Goal: Task Accomplishment & Management: Manage account settings

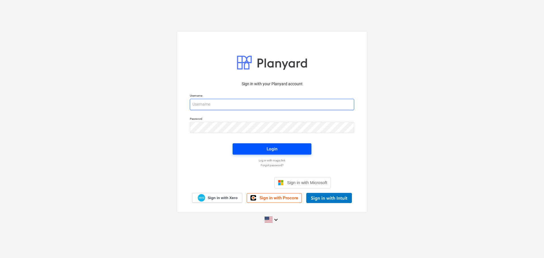
type input "[PERSON_NAME][EMAIL_ADDRESS][DOMAIN_NAME]"
click at [247, 150] on span "Login" at bounding box center [271, 148] width 65 height 7
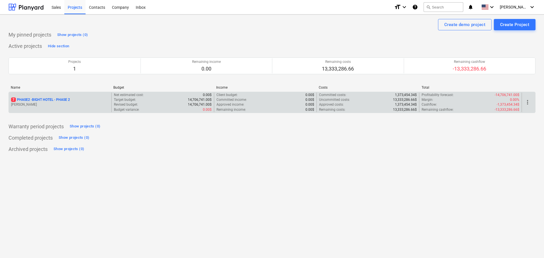
click at [56, 100] on p "7 PHASE2 - BIGHT HOTEL - PHASE 2" at bounding box center [40, 99] width 59 height 5
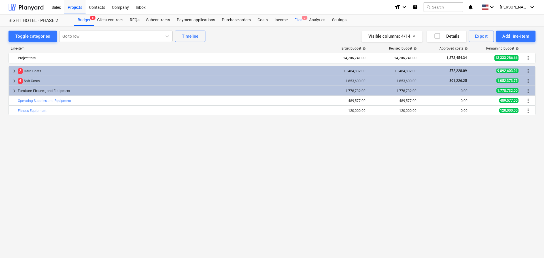
click at [294, 18] on div "Files 7" at bounding box center [298, 19] width 15 height 11
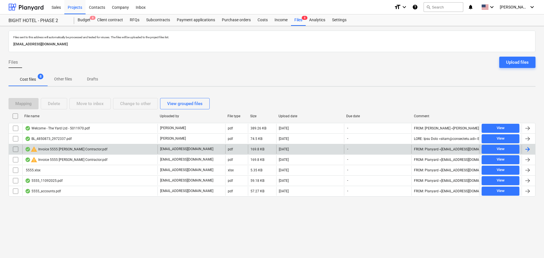
click at [16, 152] on input "checkbox" at bounding box center [15, 149] width 9 height 9
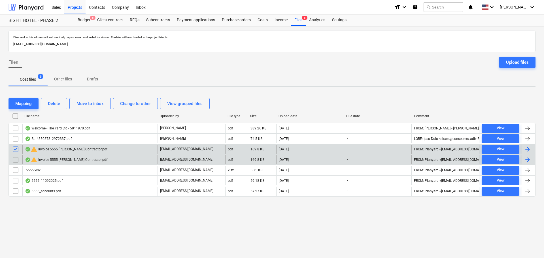
drag, startPoint x: 17, startPoint y: 155, endPoint x: 18, endPoint y: 158, distance: 3.2
click at [18, 158] on input "checkbox" at bounding box center [15, 159] width 9 height 9
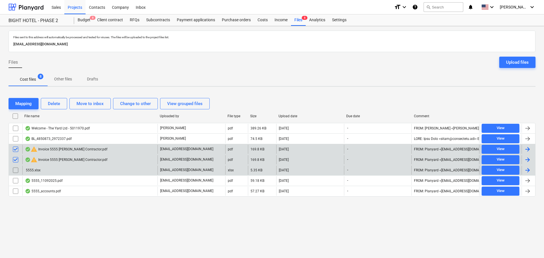
click at [14, 172] on input "checkbox" at bounding box center [15, 170] width 9 height 9
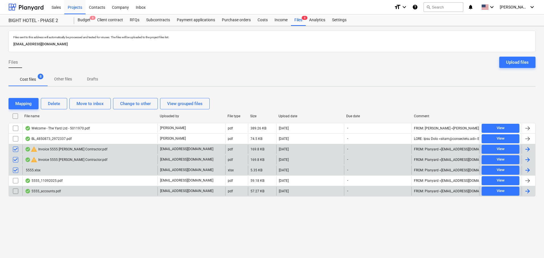
click at [14, 187] on div "5555_accounts.pdf [EMAIL_ADDRESS][DOMAIN_NAME] pdf 57.27 KB [DATE] - FROM: Plan…" at bounding box center [271, 191] width 527 height 11
click at [14, 191] on input "checkbox" at bounding box center [15, 191] width 9 height 9
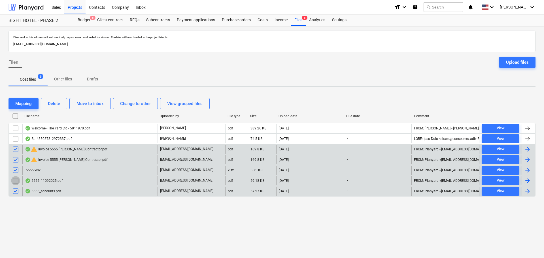
click at [16, 182] on input "checkbox" at bounding box center [15, 180] width 9 height 9
click at [50, 106] on div "Delete" at bounding box center [54, 103] width 12 height 7
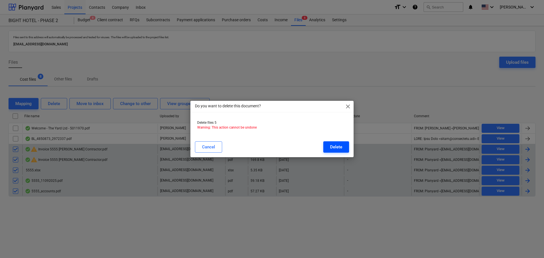
click at [341, 147] on div "Delete" at bounding box center [336, 146] width 12 height 7
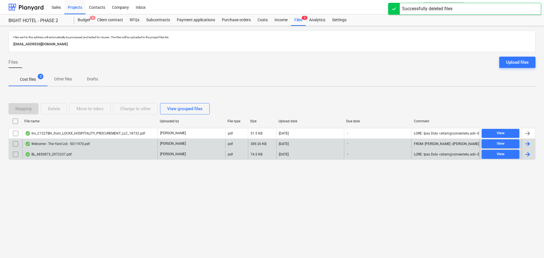
click at [56, 145] on div "Welcome - The Yard Ltd - 5011970.pdf" at bounding box center [57, 144] width 65 height 5
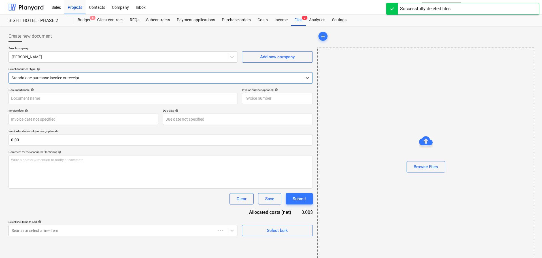
type input "5011970"
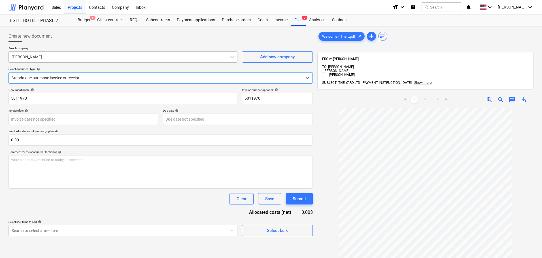
click at [43, 59] on div at bounding box center [118, 57] width 212 height 6
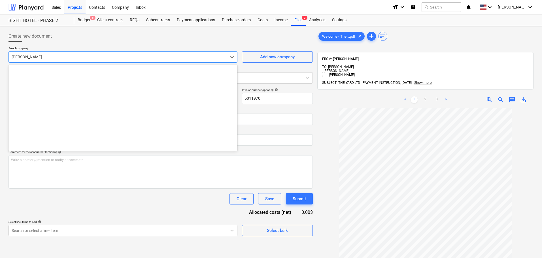
scroll to position [248, 0]
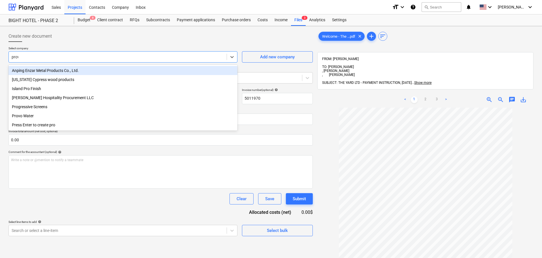
type input "provo"
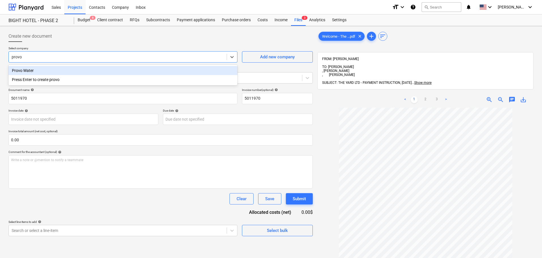
click at [54, 75] on div "Provo Water" at bounding box center [122, 70] width 229 height 9
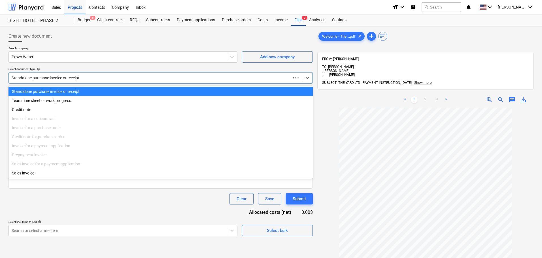
click at [54, 75] on div at bounding box center [150, 78] width 276 height 6
click at [54, 76] on div at bounding box center [156, 78] width 288 height 6
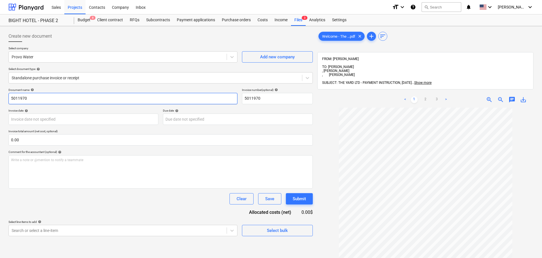
click at [69, 101] on input "5011970" at bounding box center [122, 98] width 229 height 11
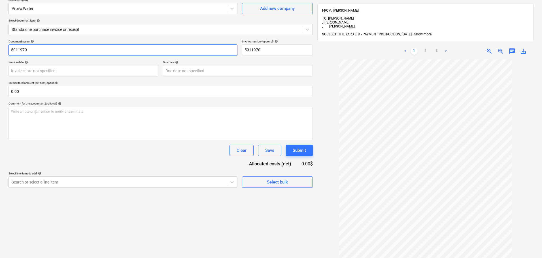
scroll to position [57, 0]
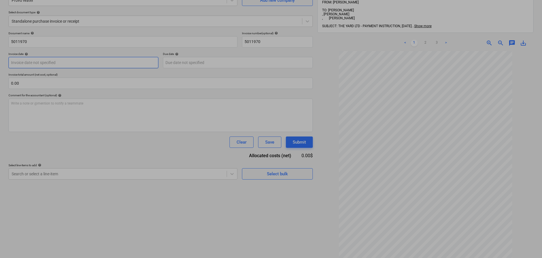
click at [73, 61] on body "Sales Projects Contacts Company Inbox format_size keyboard_arrow_down help sear…" at bounding box center [271, 72] width 542 height 258
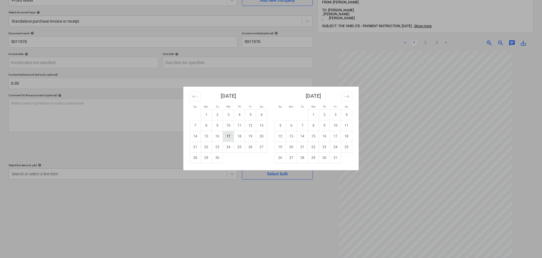
click at [224, 139] on td "17" at bounding box center [228, 136] width 11 height 11
type input "[DATE]"
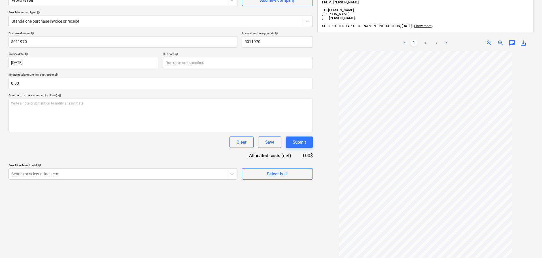
click at [184, 57] on p "Due date help" at bounding box center [238, 54] width 150 height 5
click at [192, 62] on body "Sales Projects Contacts Company Inbox format_size keyboard_arrow_down help sear…" at bounding box center [271, 72] width 542 height 258
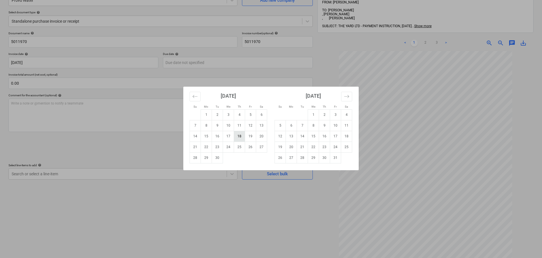
drag, startPoint x: 239, startPoint y: 137, endPoint x: 134, endPoint y: 98, distance: 111.7
click at [239, 136] on td "18" at bounding box center [239, 136] width 11 height 11
type input "[DATE]"
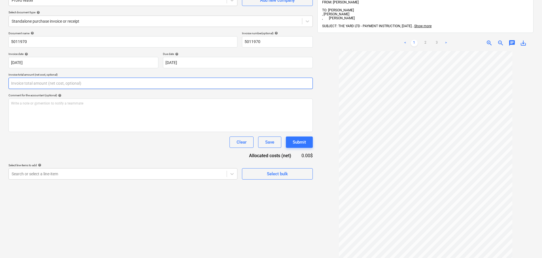
click at [117, 87] on input "text" at bounding box center [160, 83] width 304 height 11
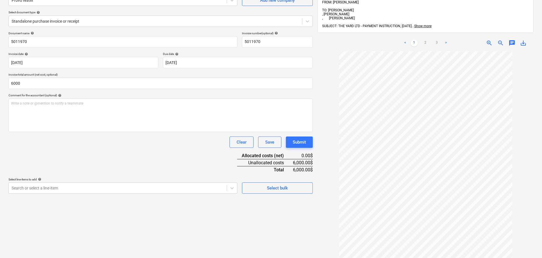
type input "6,000.00"
click at [84, 149] on div "Document name help 5011970 Invoice number (optional) help 5011970 Invoice date …" at bounding box center [160, 112] width 304 height 162
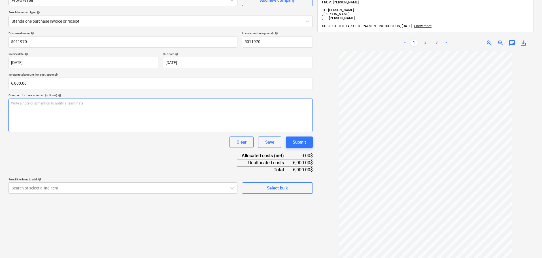
click at [77, 111] on div "Write a note or @mention to notify a teammate [PERSON_NAME]" at bounding box center [160, 115] width 304 height 33
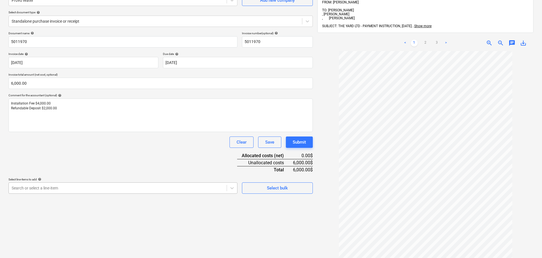
scroll to position [81, 0]
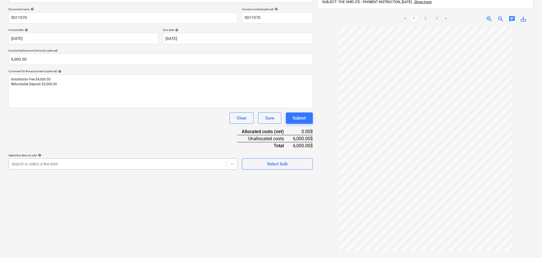
click at [81, 177] on body "Sales Projects Contacts Company Inbox format_size keyboard_arrow_down help sear…" at bounding box center [271, 48] width 542 height 258
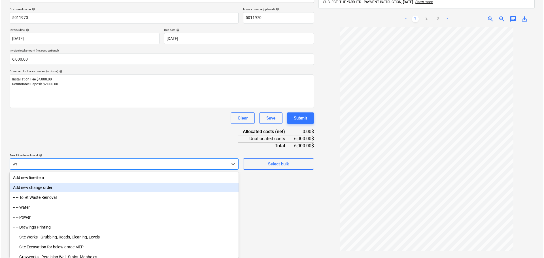
scroll to position [80, 0]
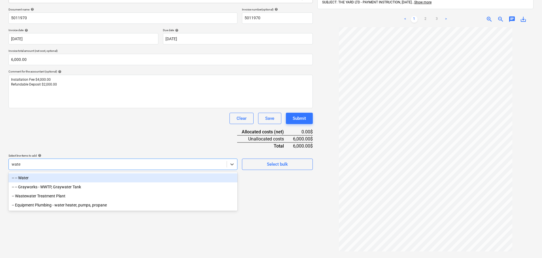
type input "water"
click at [80, 176] on div "-- -- Water" at bounding box center [122, 177] width 229 height 9
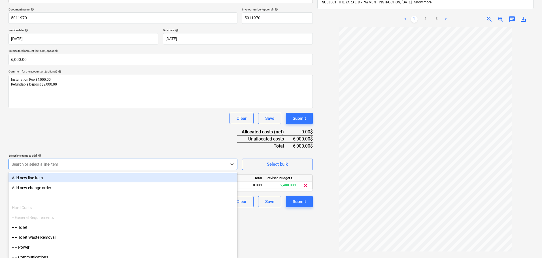
click at [99, 131] on div "Document name help 5011970 Invoice number (optional) help 5011970 Invoice date …" at bounding box center [160, 108] width 304 height 200
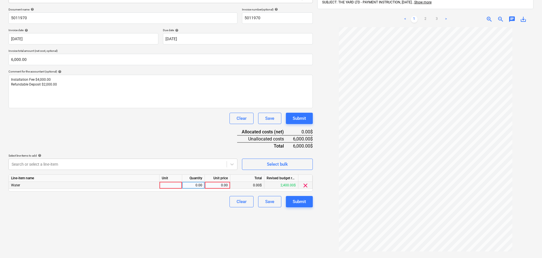
click at [167, 183] on div at bounding box center [170, 185] width 23 height 7
type input "hrs"
type input "6000"
click at [166, 185] on div "hrs" at bounding box center [170, 185] width 23 height 7
type input ","
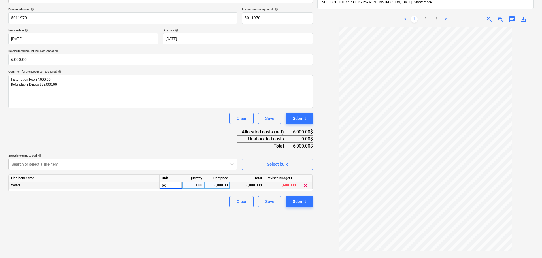
type input "pcs"
drag, startPoint x: 171, startPoint y: 184, endPoint x: 150, endPoint y: 185, distance: 20.7
click at [0, 0] on div "Water pcs 1.00 6,000.00 6,000.00$ -3,600.00$ clear" at bounding box center [0, 0] width 0 height 0
type input "p"
type input "hrs"
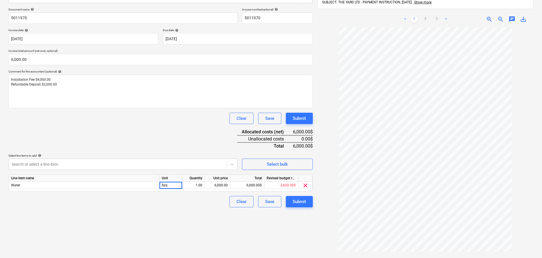
click at [166, 208] on div "Create new document Select company Provo Water Add new company Select document …" at bounding box center [160, 110] width 309 height 324
click at [298, 199] on div "Submit" at bounding box center [299, 201] width 13 height 7
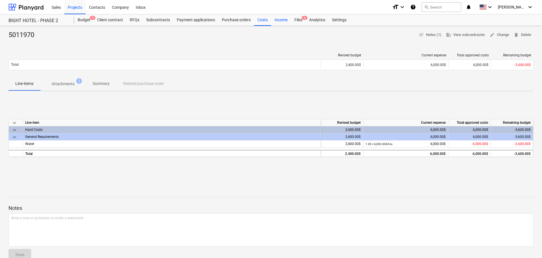
click at [289, 22] on div "Income" at bounding box center [281, 19] width 20 height 11
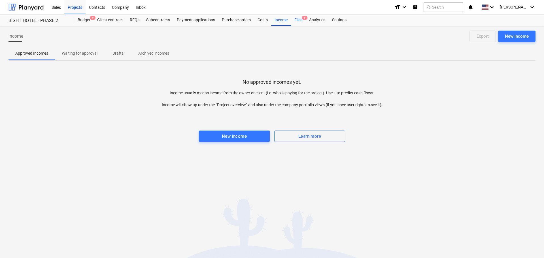
click at [304, 22] on div "Files 6" at bounding box center [298, 19] width 15 height 11
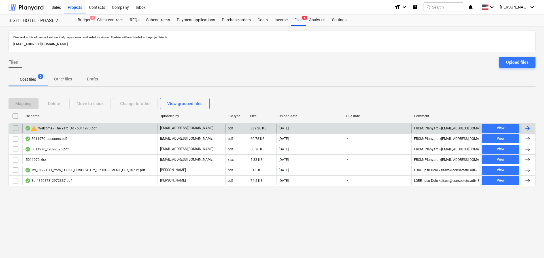
click at [52, 132] on div "warning Welcome - The Yard Ltd - 5011970.pdf" at bounding box center [89, 128] width 135 height 9
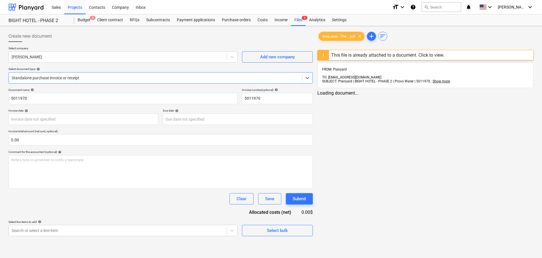
type input "5011970"
click at [299, 18] on div "Files 6" at bounding box center [298, 19] width 15 height 11
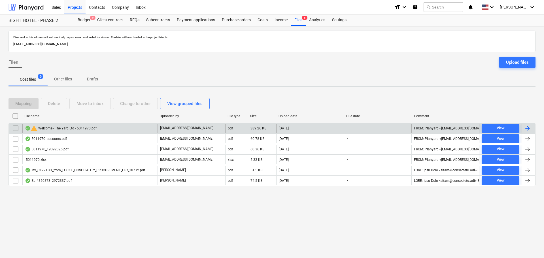
click at [13, 131] on input "checkbox" at bounding box center [15, 128] width 9 height 9
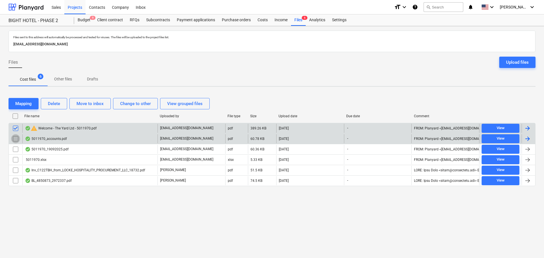
click at [13, 141] on input "checkbox" at bounding box center [15, 138] width 9 height 9
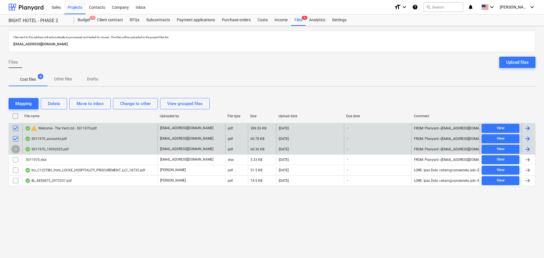
click at [18, 150] on input "checkbox" at bounding box center [15, 149] width 9 height 9
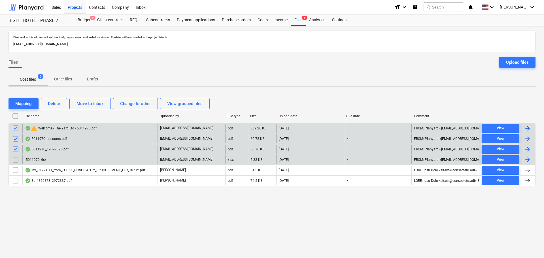
click at [18, 160] on input "checkbox" at bounding box center [15, 159] width 9 height 9
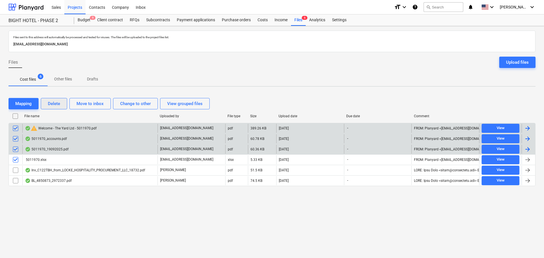
click at [64, 108] on button "Delete" at bounding box center [54, 103] width 26 height 11
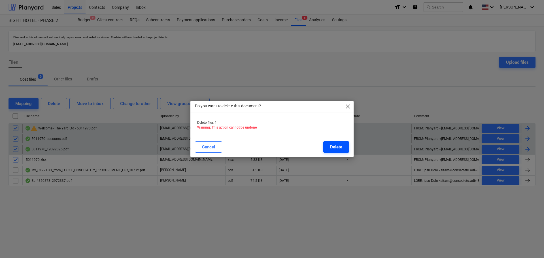
click at [337, 143] on button "Delete" at bounding box center [336, 146] width 26 height 11
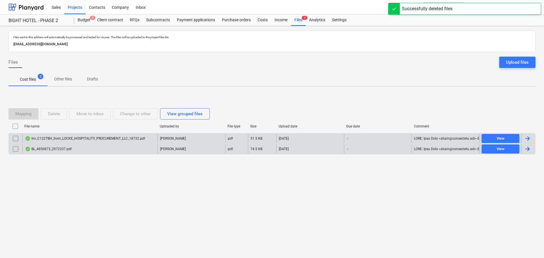
click at [54, 141] on div "Inv_C122TBH_from_LOCKE_HOSPITALITY_PROCUREMENT_LLC_18732.pdf" at bounding box center [85, 138] width 120 height 5
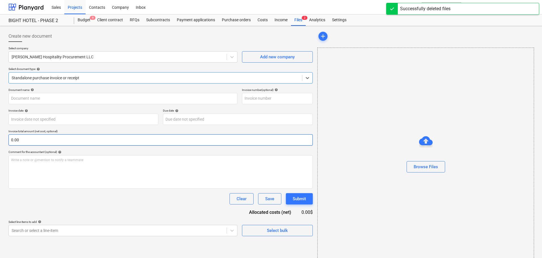
type input "C122TBH"
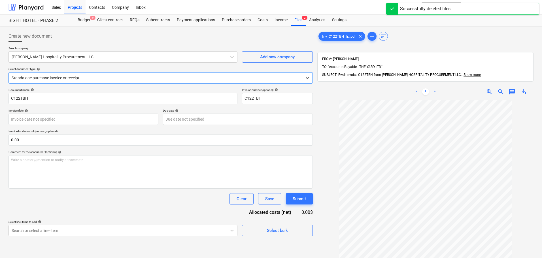
click at [217, 66] on div "Select company [PERSON_NAME] Hospitality Procurement LLC Add new company Select…" at bounding box center [160, 67] width 304 height 42
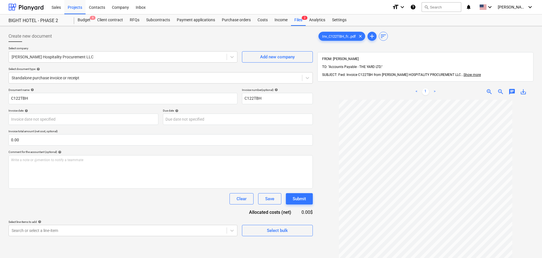
scroll to position [28, 0]
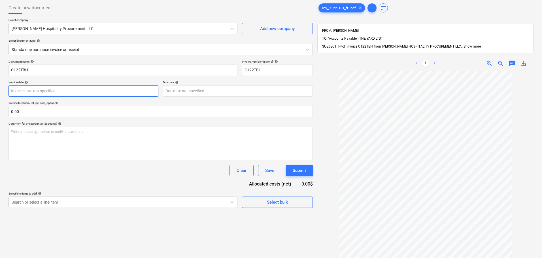
click at [85, 87] on body "Sales Projects Contacts Company Inbox format_size keyboard_arrow_down help sear…" at bounding box center [271, 101] width 542 height 258
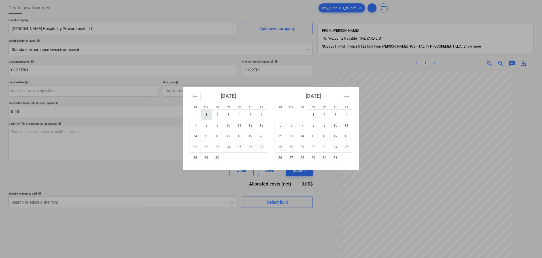
click at [208, 116] on td "1" at bounding box center [206, 114] width 11 height 11
type input "[DATE]"
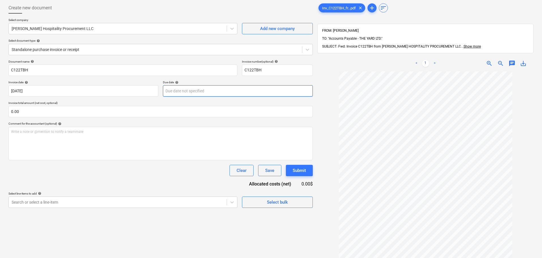
click at [226, 97] on body "Sales Projects Contacts Company Inbox format_size keyboard_arrow_down help sear…" at bounding box center [271, 101] width 542 height 258
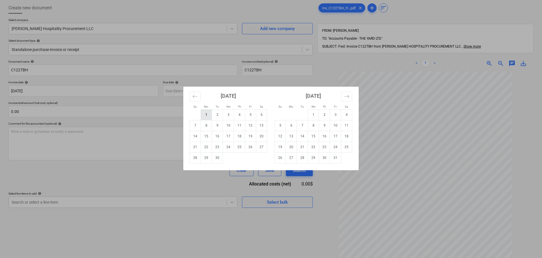
click at [209, 113] on td "1" at bounding box center [206, 114] width 11 height 11
type input "[DATE]"
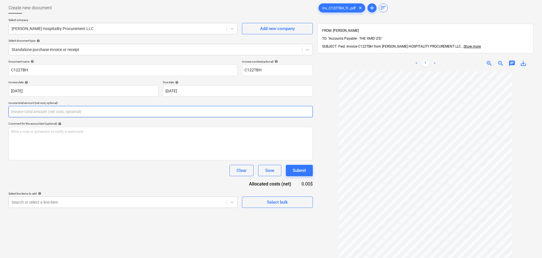
click at [150, 110] on input "text" at bounding box center [160, 111] width 304 height 11
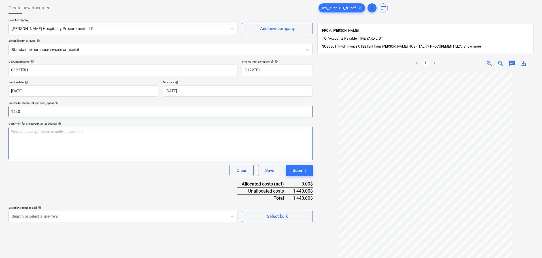
type input "1,440.00"
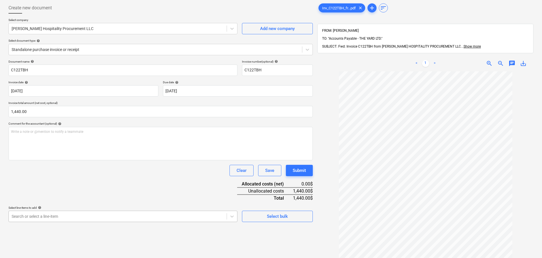
click at [147, 220] on body "Sales Projects Contacts Company Inbox format_size keyboard_arrow_down help sear…" at bounding box center [271, 101] width 542 height 258
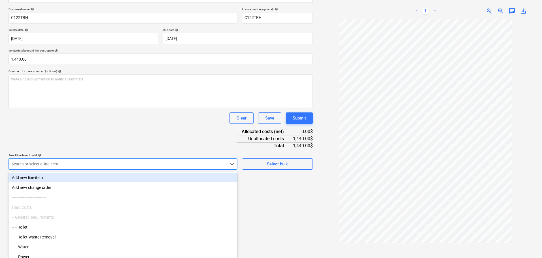
scroll to position [80, 0]
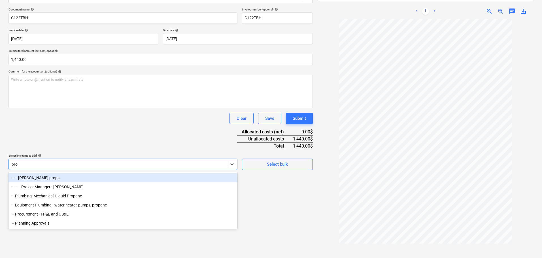
type input "proc"
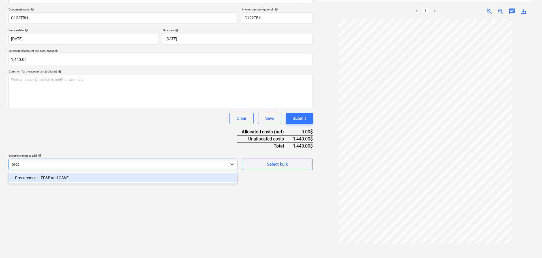
click at [185, 182] on div "-- Procurement - FF&E and OS&E" at bounding box center [122, 177] width 229 height 9
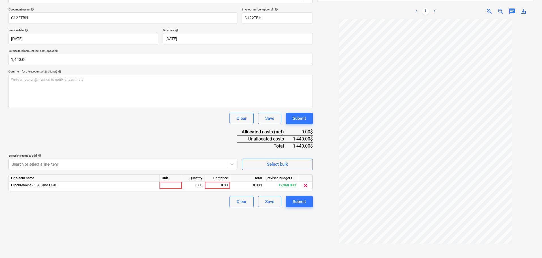
click at [166, 119] on div "Clear Save Submit" at bounding box center [160, 118] width 304 height 11
click at [173, 184] on div at bounding box center [170, 185] width 23 height 7
type input "hrs"
type input "1440"
click at [176, 215] on div "Create new document Select company [PERSON_NAME] Hospitality Procurement LLC Ad…" at bounding box center [160, 106] width 309 height 316
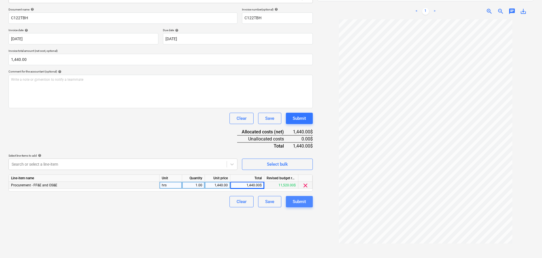
click at [307, 203] on button "Submit" at bounding box center [299, 201] width 27 height 11
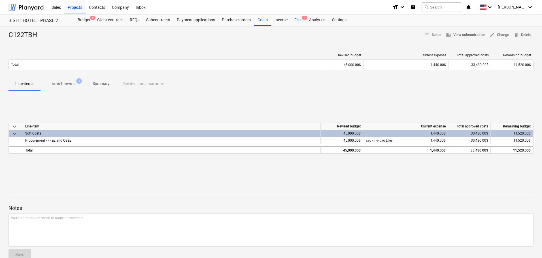
click at [296, 18] on div "Files 1" at bounding box center [298, 19] width 15 height 11
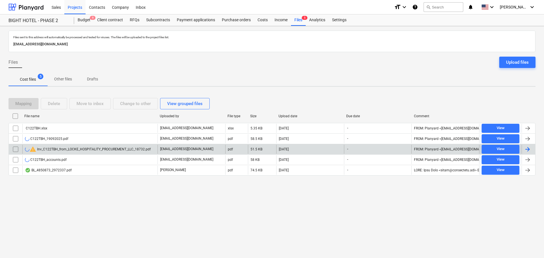
click at [45, 149] on div "warning Inv_C122TBH_from_LOCKE_HOSPITALITY_PROCUREMENT_LLC_18732.pdf" at bounding box center [88, 149] width 126 height 7
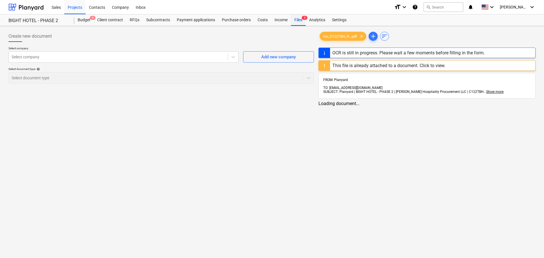
click at [293, 22] on div "Files 5" at bounding box center [298, 19] width 15 height 11
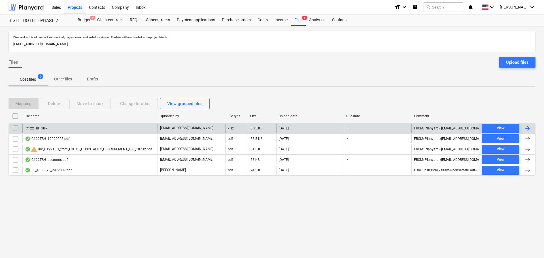
click at [15, 128] on input "checkbox" at bounding box center [15, 128] width 9 height 9
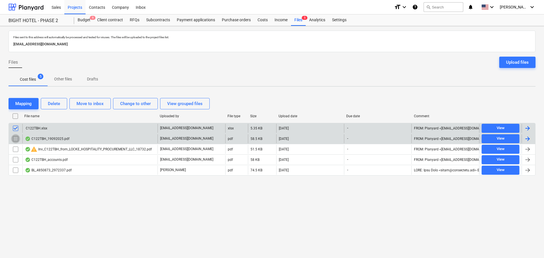
click at [17, 137] on input "checkbox" at bounding box center [15, 138] width 9 height 9
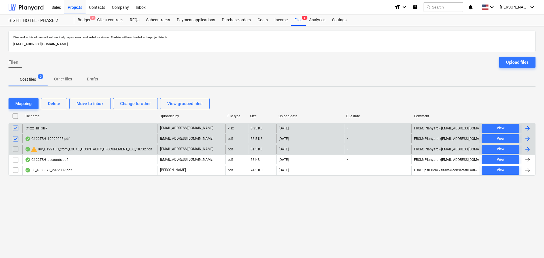
click at [15, 150] on input "checkbox" at bounding box center [15, 149] width 9 height 9
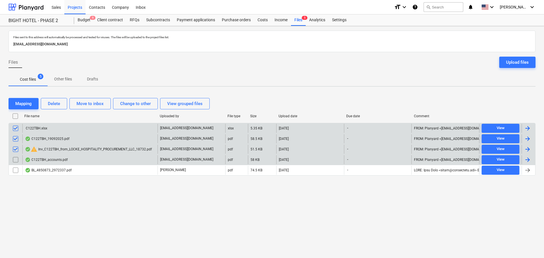
click at [15, 157] on input "checkbox" at bounding box center [15, 159] width 9 height 9
click at [57, 103] on div "Delete" at bounding box center [54, 103] width 12 height 7
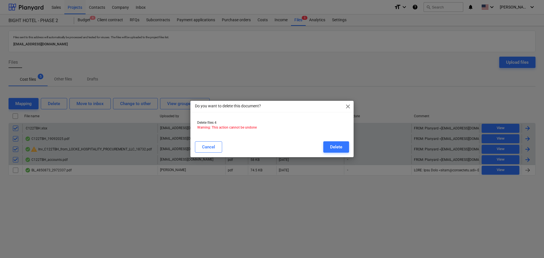
click at [345, 145] on button "Delete" at bounding box center [336, 146] width 26 height 11
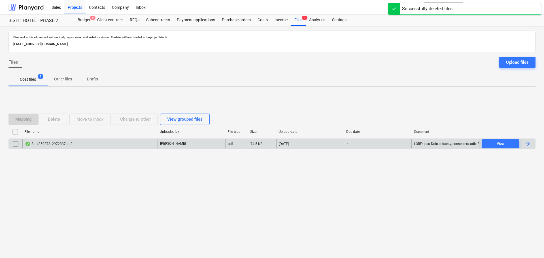
click at [54, 144] on div "BL_4850873_2972337.pdf" at bounding box center [48, 144] width 47 height 5
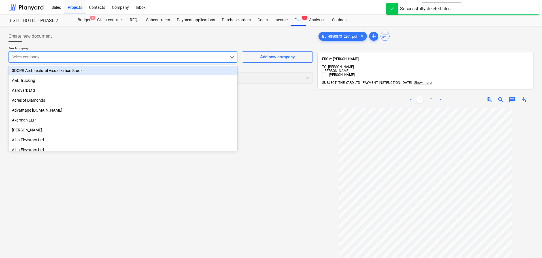
click at [105, 61] on div "Select company" at bounding box center [122, 56] width 229 height 11
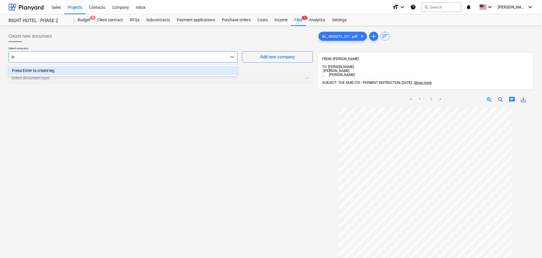
type input "l"
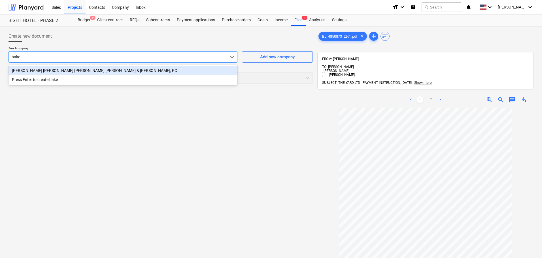
type input "[PERSON_NAME]"
click at [121, 68] on div "[PERSON_NAME] [PERSON_NAME] [PERSON_NAME] [PERSON_NAME] & [PERSON_NAME], PC" at bounding box center [122, 70] width 229 height 9
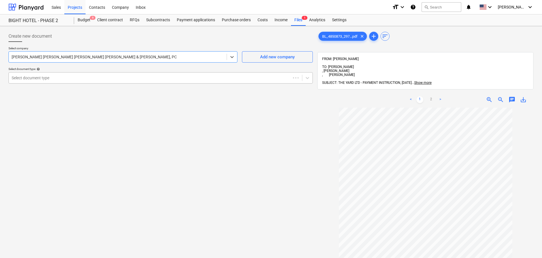
click at [104, 74] on div "Select document type" at bounding box center [150, 78] width 282 height 8
type input "legal"
drag, startPoint x: 101, startPoint y: 78, endPoint x: -16, endPoint y: 83, distance: 116.6
click at [0, 83] on html "Sales Projects Contacts Company Inbox format_size keyboard_arrow_down help sear…" at bounding box center [271, 129] width 542 height 258
click at [107, 72] on div "Select document type" at bounding box center [160, 77] width 304 height 11
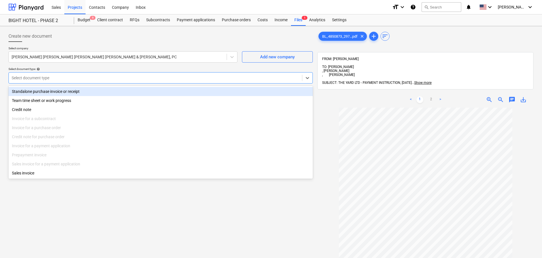
click at [78, 94] on div "Standalone purchase invoice or receipt" at bounding box center [160, 91] width 304 height 9
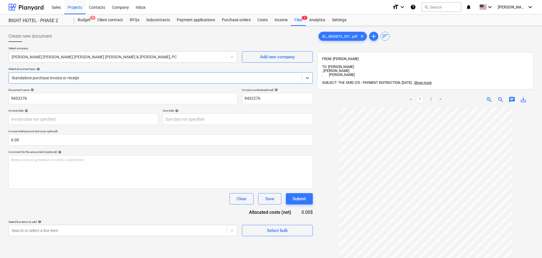
click at [59, 81] on div "Standalone purchase invoice or receipt" at bounding box center [155, 78] width 293 height 8
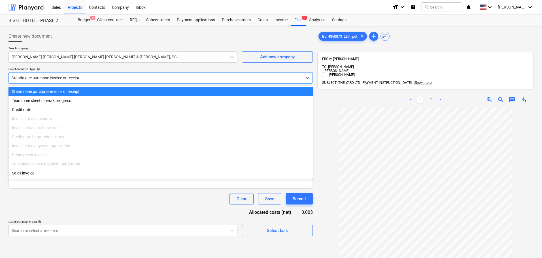
click at [59, 78] on div at bounding box center [156, 78] width 288 height 6
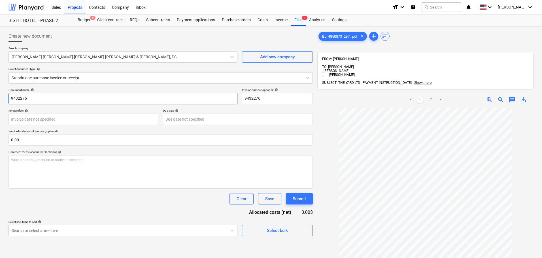
click at [48, 102] on input "9432276" at bounding box center [122, 98] width 229 height 11
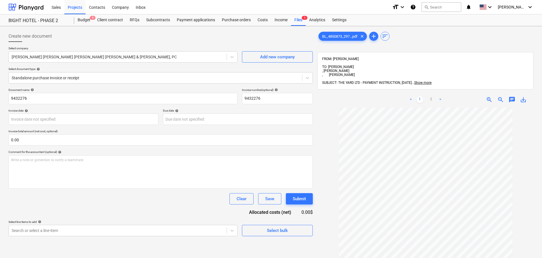
click at [58, 112] on div "Invoice date help" at bounding box center [83, 111] width 150 height 4
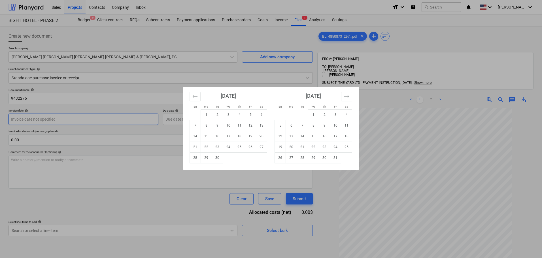
click at [57, 120] on body "Sales Projects Contacts Company Inbox format_size keyboard_arrow_down help sear…" at bounding box center [271, 129] width 542 height 258
click at [208, 136] on td "15" at bounding box center [206, 136] width 11 height 11
type input "[DATE]"
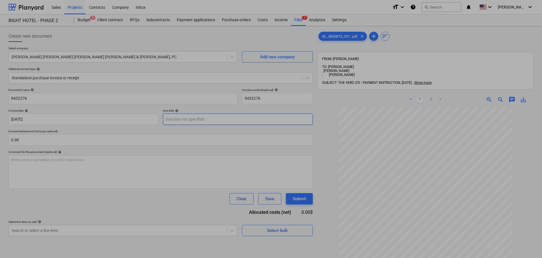
click at [205, 120] on body "Sales Projects Contacts Company Inbox format_size keyboard_arrow_down help sear…" at bounding box center [271, 129] width 542 height 258
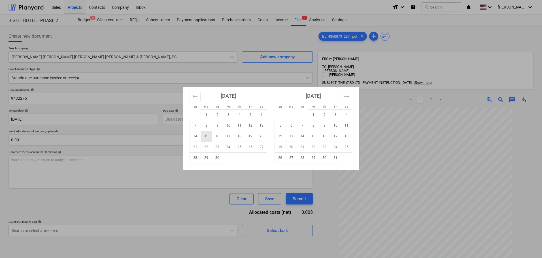
click at [205, 137] on td "15" at bounding box center [206, 136] width 11 height 11
type input "[DATE]"
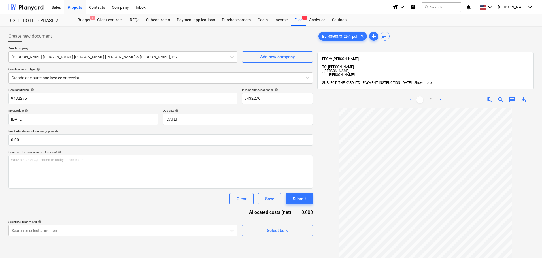
click at [119, 147] on div "Document name help 9432276 Invoice number (optional) help 9432276 Invoice date …" at bounding box center [160, 162] width 304 height 148
click at [117, 144] on input "text" at bounding box center [160, 139] width 304 height 11
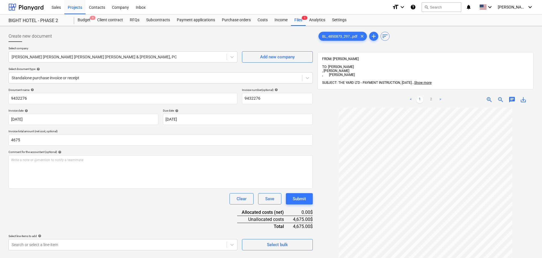
type input "4,675.00"
click at [161, 218] on div "Document name help 9432276 Invoice number (optional) help 9432276 Invoice date …" at bounding box center [160, 169] width 304 height 162
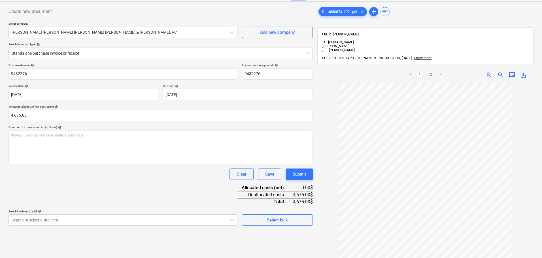
scroll to position [80, 0]
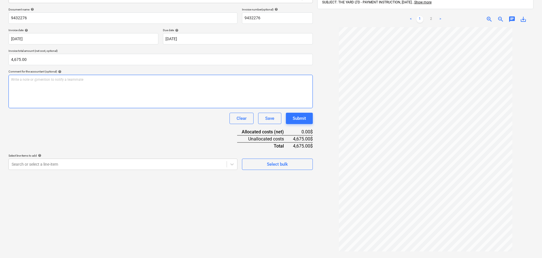
click at [101, 86] on div "Write a note or @mention to notify a teammate [PERSON_NAME]" at bounding box center [160, 91] width 304 height 33
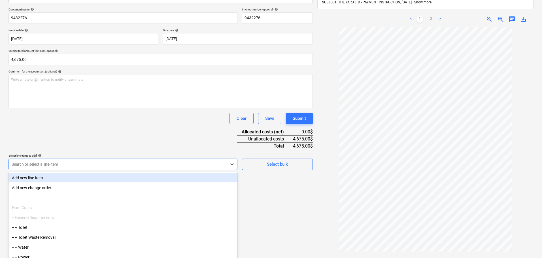
scroll to position [81, 0]
click at [82, 159] on div "Search or select a line-item" at bounding box center [122, 163] width 229 height 11
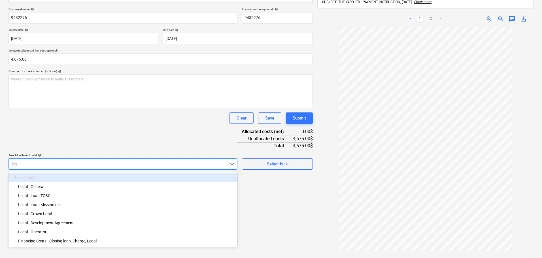
scroll to position [80, 0]
type input "legal"
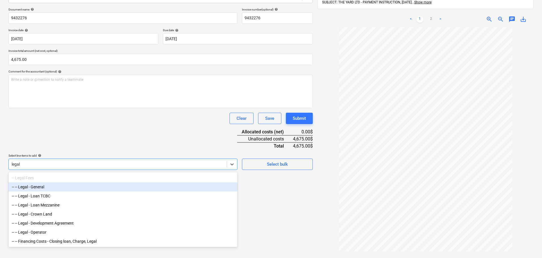
click at [53, 188] on div "-- -- Legal - General" at bounding box center [122, 186] width 229 height 9
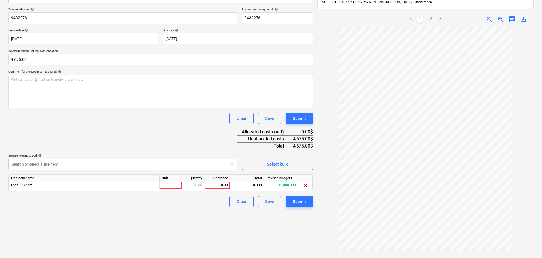
click at [109, 119] on div "Clear Save Submit" at bounding box center [160, 118] width 304 height 11
click at [167, 186] on div at bounding box center [170, 185] width 23 height 7
click at [308, 185] on span "clear" at bounding box center [305, 185] width 7 height 7
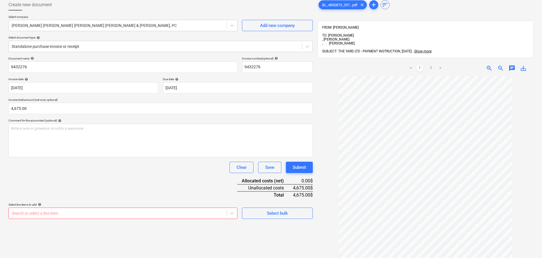
scroll to position [0, 0]
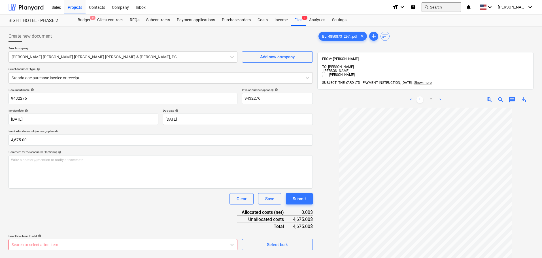
click at [461, 3] on button "search Search" at bounding box center [442, 7] width 40 height 10
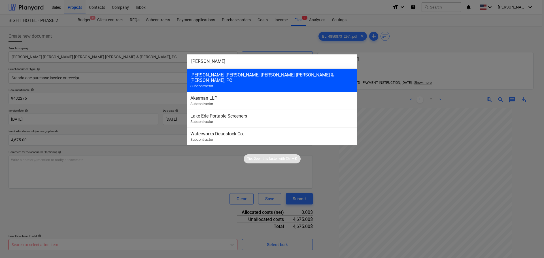
type input "[PERSON_NAME]"
click at [302, 82] on div "[PERSON_NAME] [PERSON_NAME] [PERSON_NAME] [PERSON_NAME] & [PERSON_NAME], PC Sub…" at bounding box center [272, 80] width 170 height 23
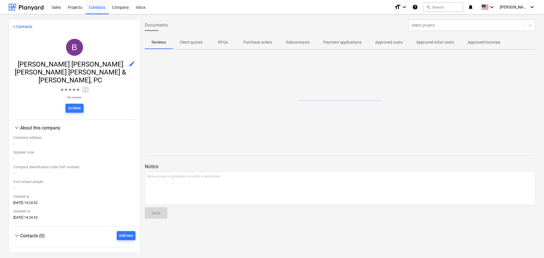
click at [437, 37] on button "Approved other costs" at bounding box center [434, 42] width 51 height 14
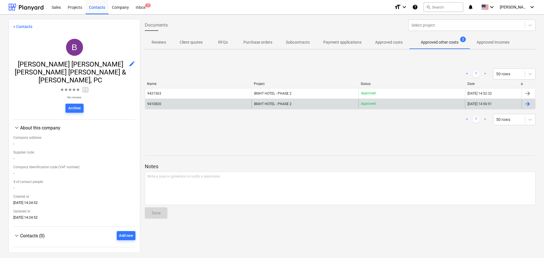
click at [347, 101] on div "BIGHT HOTEL - PHASE 2" at bounding box center [305, 103] width 107 height 9
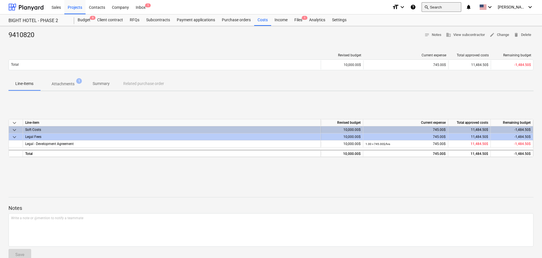
click at [429, 5] on span "search" at bounding box center [426, 7] width 5 height 5
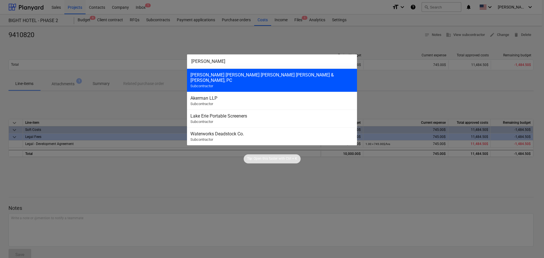
type input "[PERSON_NAME]"
click at [300, 77] on div "[PERSON_NAME] [PERSON_NAME] [PERSON_NAME] [PERSON_NAME] & [PERSON_NAME], PC" at bounding box center [271, 77] width 163 height 11
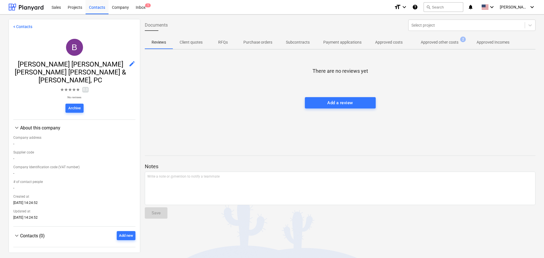
click at [446, 44] on p "Approved other costs" at bounding box center [440, 42] width 38 height 6
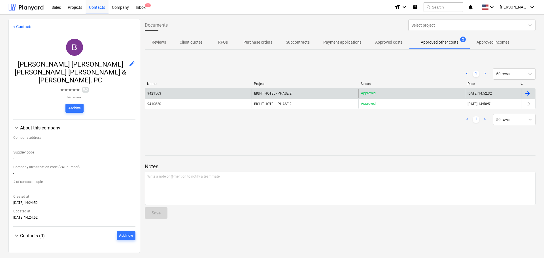
click at [395, 92] on div "Approved" at bounding box center [411, 93] width 107 height 9
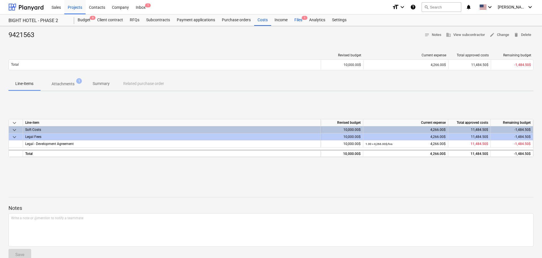
click at [291, 24] on div "Files 1" at bounding box center [298, 19] width 15 height 11
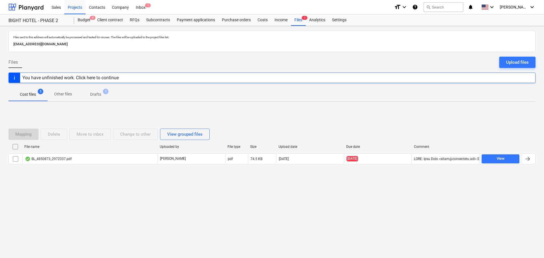
click at [51, 159] on div "BL_4850873_2972337.pdf" at bounding box center [48, 159] width 47 height 5
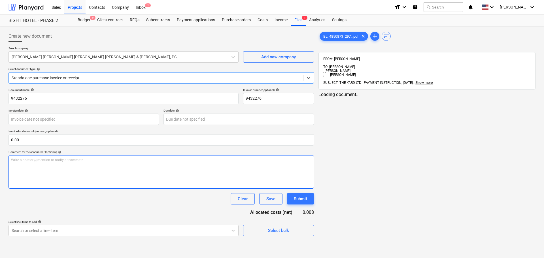
type input "[DATE]"
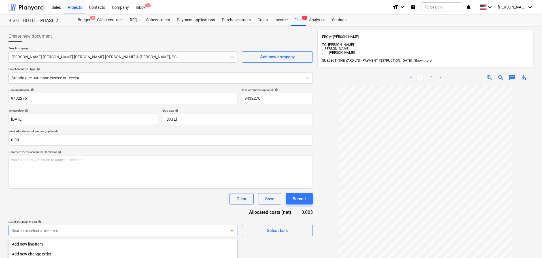
scroll to position [69, 0]
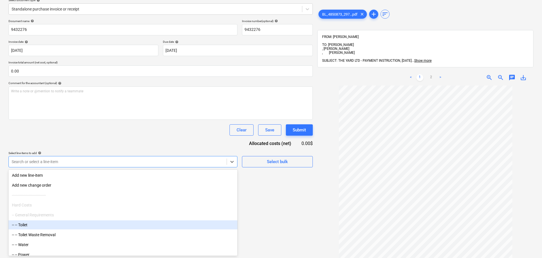
click at [56, 189] on body "Sales Projects Contacts Company Inbox 1 format_size keyboard_arrow_down help se…" at bounding box center [271, 60] width 542 height 258
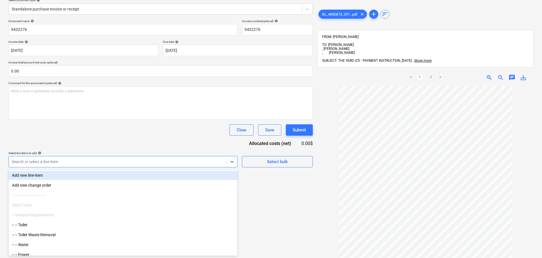
click at [67, 138] on div "Document name help 9432276 Invoice number (optional) help 9432276 Invoice date …" at bounding box center [160, 93] width 304 height 148
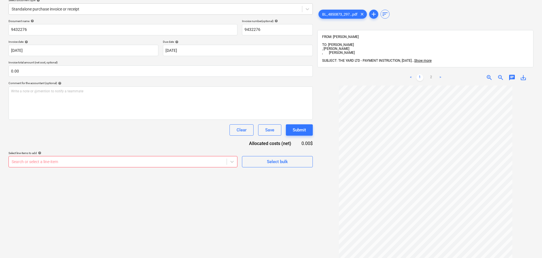
click at [61, 164] on div at bounding box center [118, 162] width 212 height 6
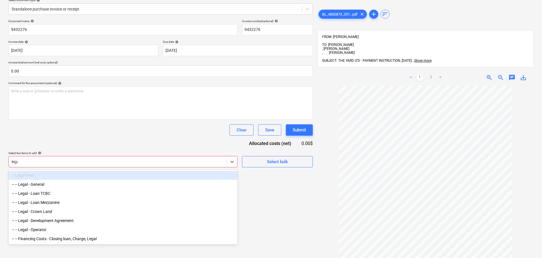
type input "legal"
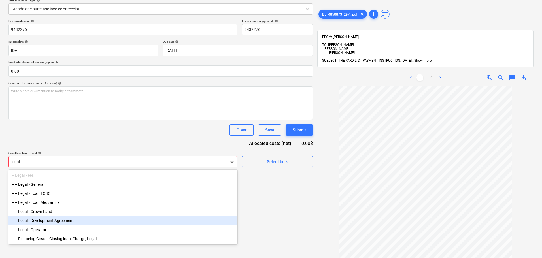
click at [71, 224] on div "-- -- Legal - Development Agreement" at bounding box center [122, 220] width 229 height 9
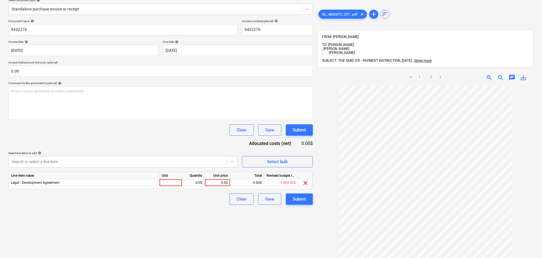
click at [154, 134] on div "Clear Save Submit" at bounding box center [160, 129] width 304 height 11
drag, startPoint x: 168, startPoint y: 178, endPoint x: 168, endPoint y: 191, distance: 12.8
click at [168, 179] on div "Unit" at bounding box center [170, 175] width 23 height 7
click at [171, 185] on div at bounding box center [170, 182] width 23 height 7
type input "hrs"
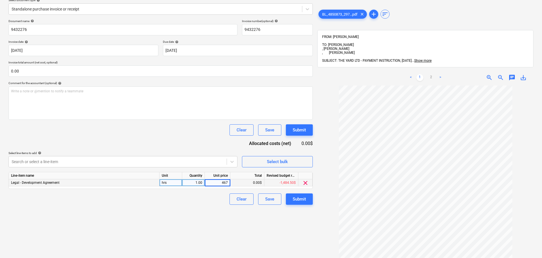
type input "4675"
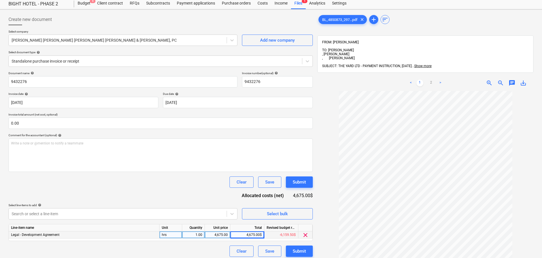
scroll to position [0, 0]
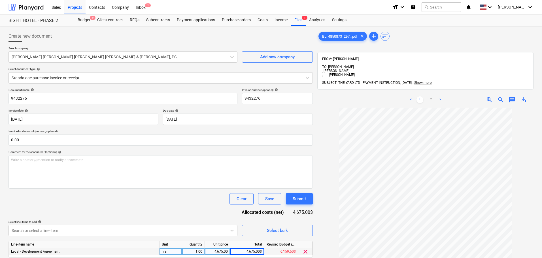
click at [441, 96] on link ">" at bounding box center [440, 99] width 7 height 7
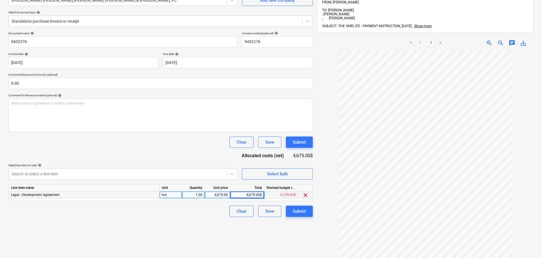
click at [163, 152] on div "Document name help 9432276 Invoice number (optional) help 9432276 Invoice date …" at bounding box center [160, 124] width 304 height 186
click at [285, 247] on div "Create new document Select company [PERSON_NAME] [PERSON_NAME] [PERSON_NAME] [P…" at bounding box center [160, 134] width 309 height 324
click at [303, 214] on div "Submit" at bounding box center [299, 211] width 13 height 7
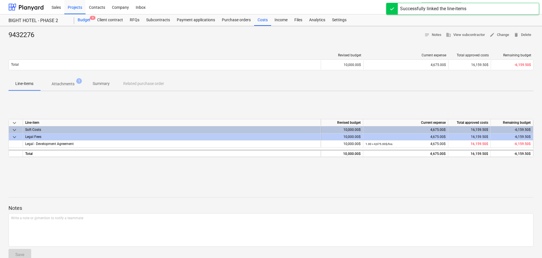
click at [84, 21] on div "Budget 9" at bounding box center [84, 19] width 20 height 11
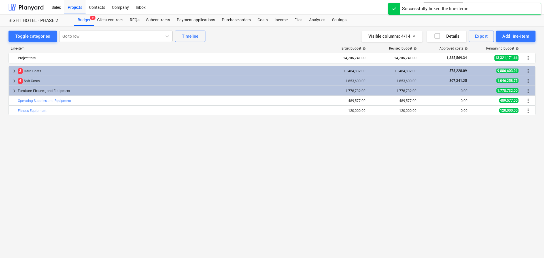
click at [288, 35] on div "Visible columns : 4/14 Details Export Add line-item" at bounding box center [409, 36] width 251 height 11
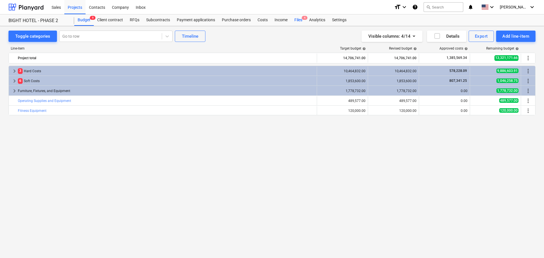
click at [302, 23] on div "Files 4" at bounding box center [298, 19] width 15 height 11
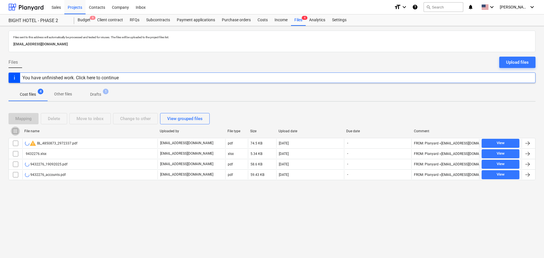
click at [14, 129] on input "checkbox" at bounding box center [15, 131] width 9 height 9
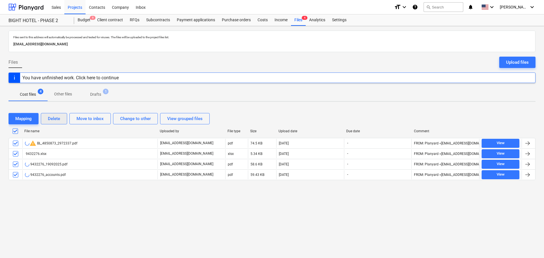
click at [50, 119] on div "Delete" at bounding box center [54, 118] width 12 height 7
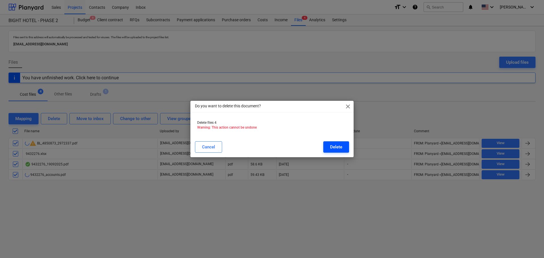
drag, startPoint x: 328, startPoint y: 141, endPoint x: 337, endPoint y: 143, distance: 8.7
click at [331, 142] on div "Cancel Delete" at bounding box center [271, 147] width 161 height 16
click at [337, 143] on button "Delete" at bounding box center [336, 146] width 26 height 11
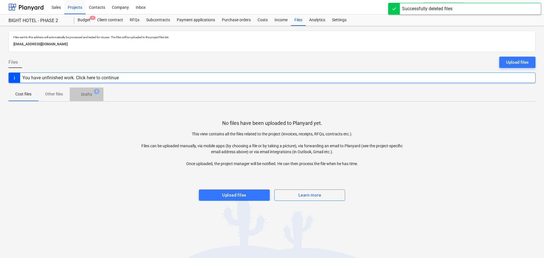
click at [81, 95] on p "Drafts" at bounding box center [86, 95] width 11 height 6
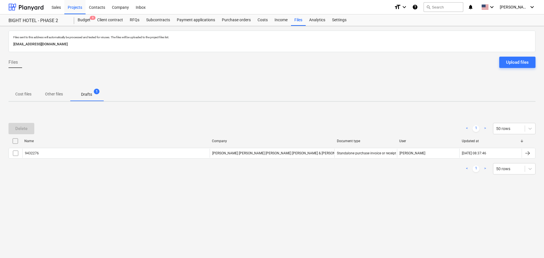
click at [15, 142] on input "checkbox" at bounding box center [15, 141] width 9 height 9
click at [21, 131] on div "Delete" at bounding box center [21, 128] width 12 height 7
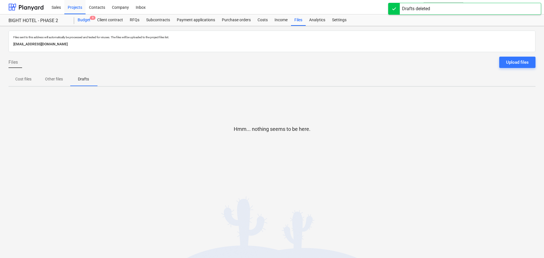
click at [90, 17] on span "9" at bounding box center [93, 18] width 6 height 4
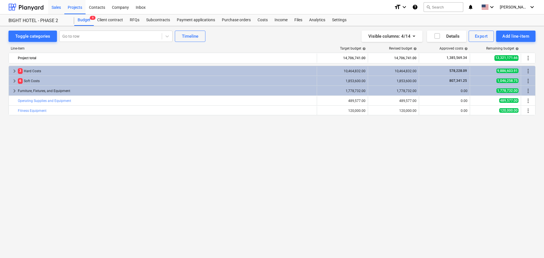
drag, startPoint x: 51, startPoint y: 8, endPoint x: 60, endPoint y: 13, distance: 10.0
click at [51, 8] on div "Sales" at bounding box center [56, 7] width 16 height 14
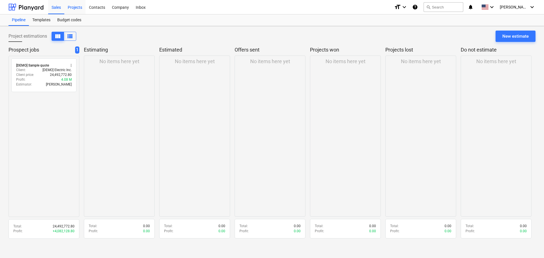
click at [72, 6] on div "Projects" at bounding box center [74, 7] width 21 height 14
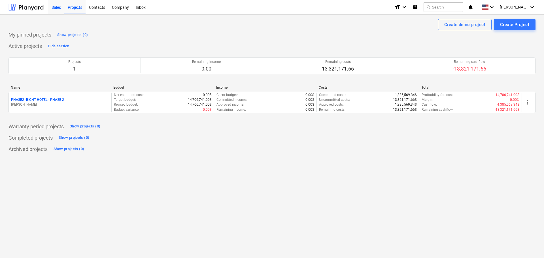
click at [61, 8] on div "Sales" at bounding box center [56, 7] width 16 height 14
